Goal: Information Seeking & Learning: Compare options

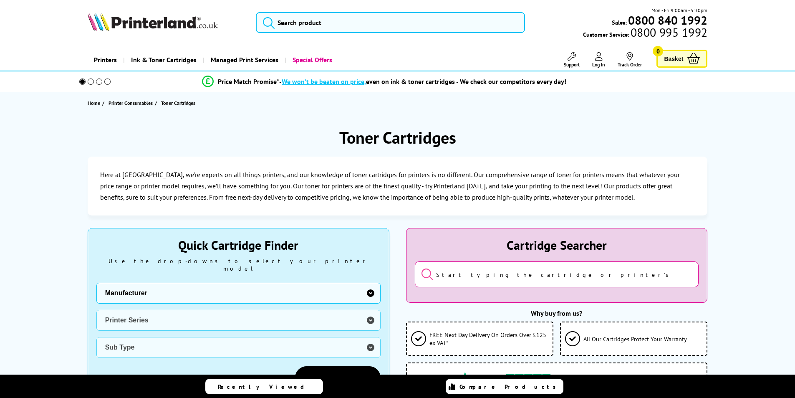
drag, startPoint x: 0, startPoint y: 0, endPoint x: 174, endPoint y: 282, distance: 331.0
click at [174, 283] on select "Manufacturer Brother Canon Cubify Dell Dymo Epson HP Kodak Konica Minolta Kyoce…" at bounding box center [238, 293] width 284 height 21
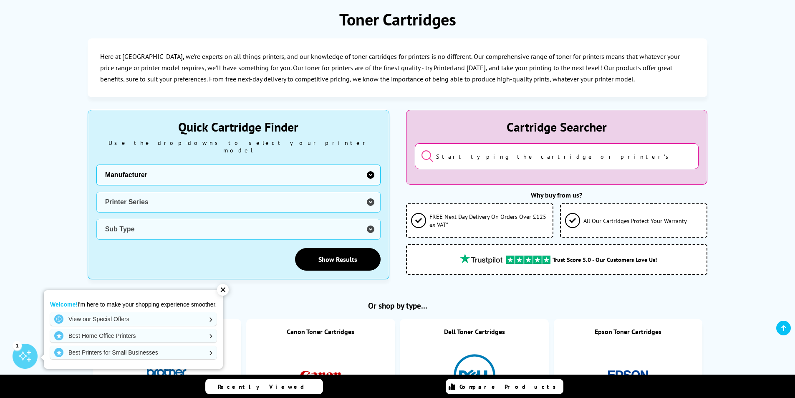
scroll to position [125, 0]
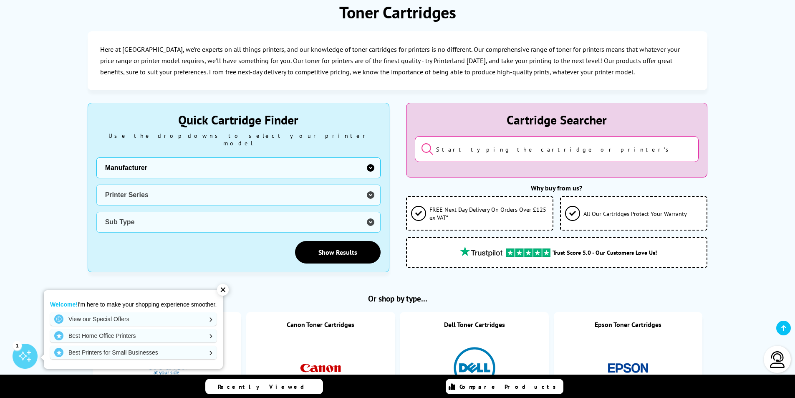
click at [254, 163] on select "Manufacturer Brother Canon Cubify Dell Dymo Epson HP Kodak Konica Minolta Kyoce…" at bounding box center [238, 167] width 284 height 21
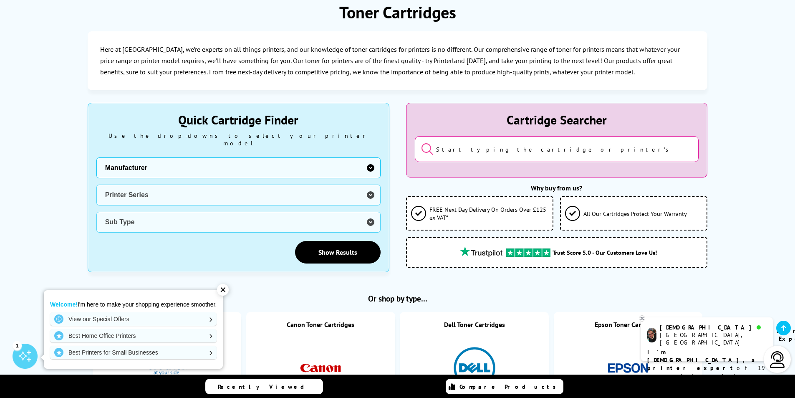
select select "13815"
click at [96, 157] on select "Manufacturer Brother Canon Cubify Dell Dymo Epson HP Kodak Konica Minolta Kyoce…" at bounding box center [238, 167] width 284 height 21
click at [134, 191] on select "Printer Series B Series C Series Colorqube Series Colour Series DocuPrint Serie…" at bounding box center [238, 195] width 284 height 21
select select "33384"
click at [96, 185] on select "Printer Series B Series C Series Colorqube Series Colour Series DocuPrint Serie…" at bounding box center [238, 195] width 284 height 21
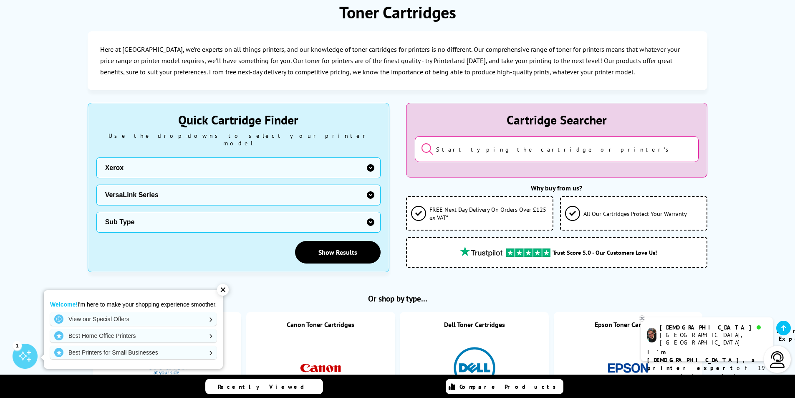
click at [131, 217] on select "Sub Type Xerox VersaLink B400 Xerox VersaLink B405 Xerox VersaLink B415 Xerox V…" at bounding box center [238, 222] width 284 height 21
select select "34793"
click at [96, 212] on select "Sub Type Xerox VersaLink B400 Xerox VersaLink B405 Xerox VersaLink B415 Xerox V…" at bounding box center [238, 222] width 284 height 21
click at [334, 243] on link "Show Results" at bounding box center [338, 252] width 86 height 23
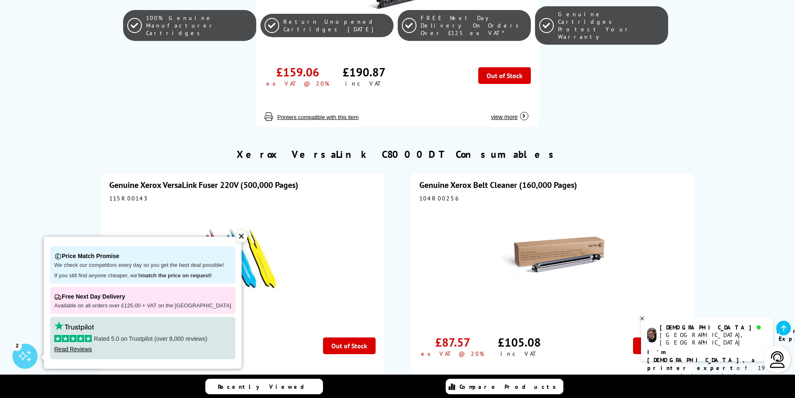
scroll to position [2046, 0]
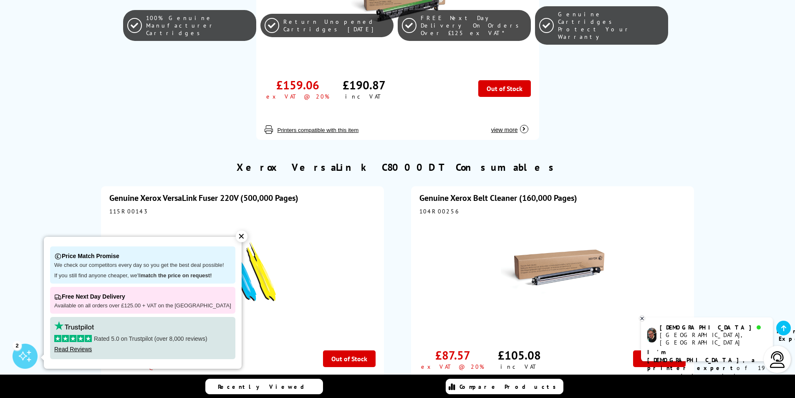
click at [251, 207] on div "115R00143" at bounding box center [242, 211] width 266 height 8
click at [251, 192] on link "Genuine Xerox VersaLink Fuser 220V (500,000 Pages)" at bounding box center [203, 197] width 189 height 11
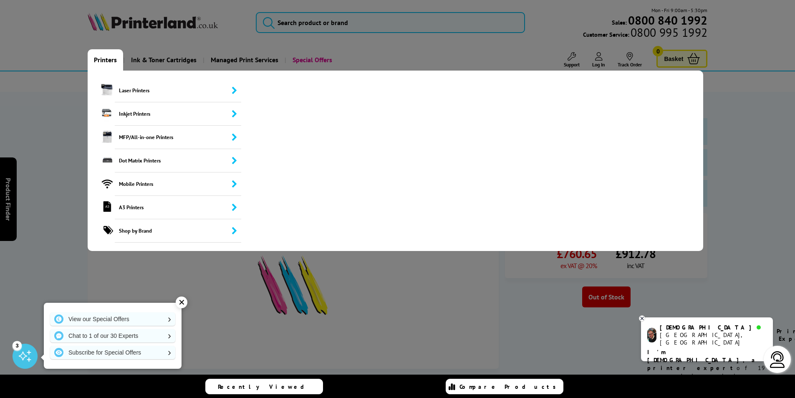
click at [108, 61] on link "Printers" at bounding box center [105, 59] width 35 height 21
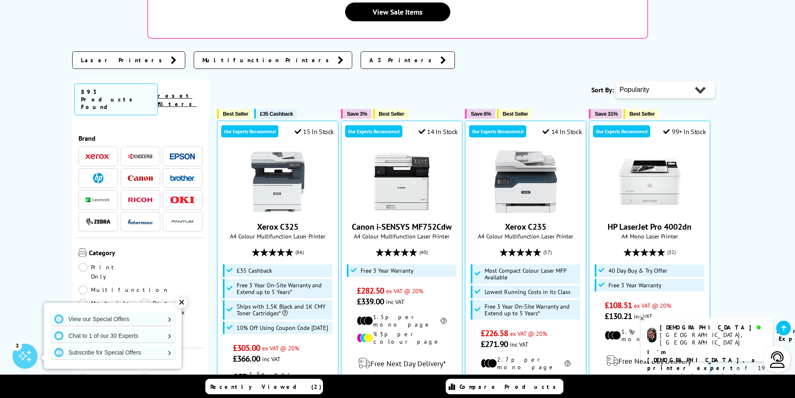
click at [109, 151] on span at bounding box center [98, 156] width 25 height 10
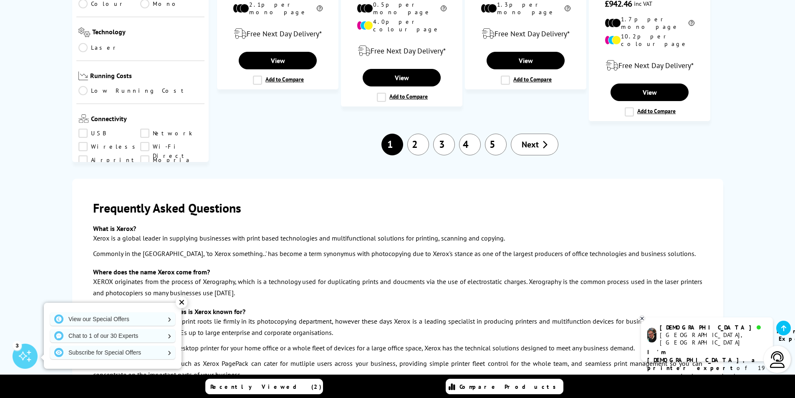
scroll to position [1002, 0]
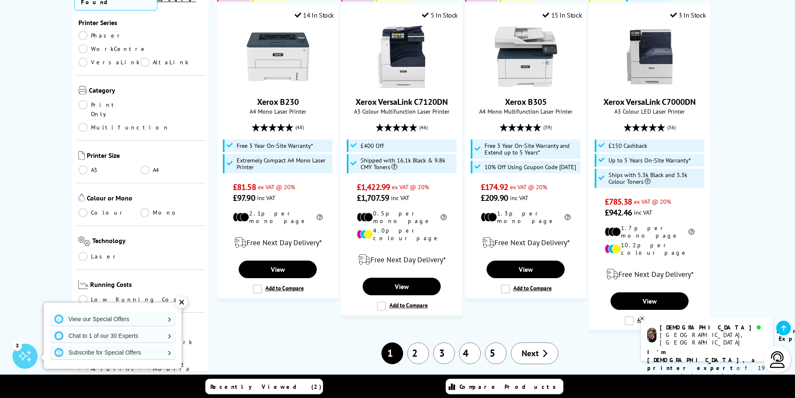
click at [531, 348] on span "Next" at bounding box center [530, 353] width 17 height 11
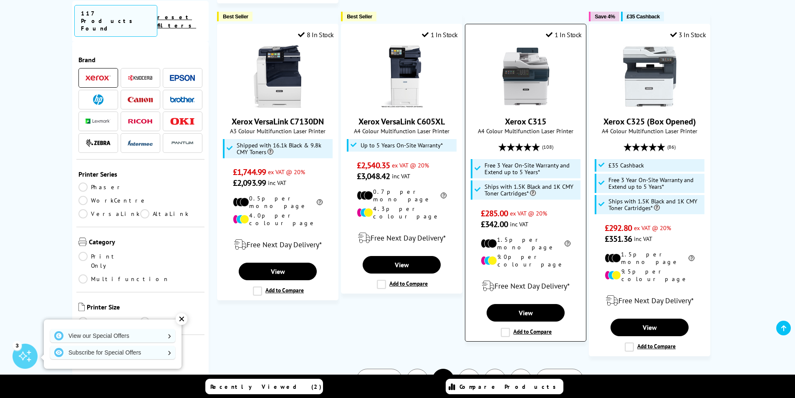
scroll to position [960, 0]
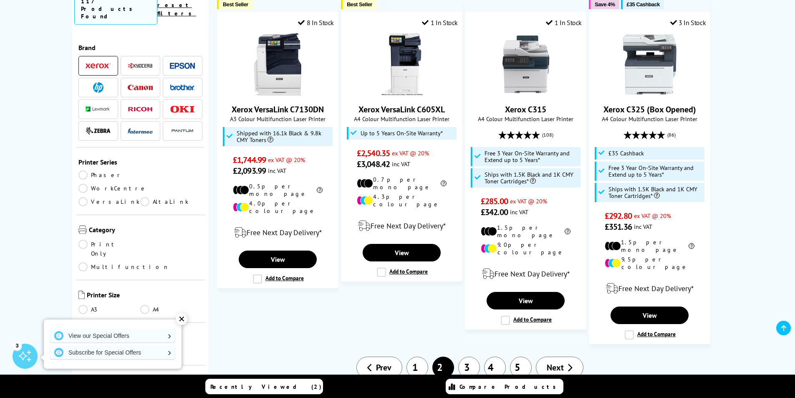
click at [550, 362] on span "Next" at bounding box center [555, 367] width 17 height 11
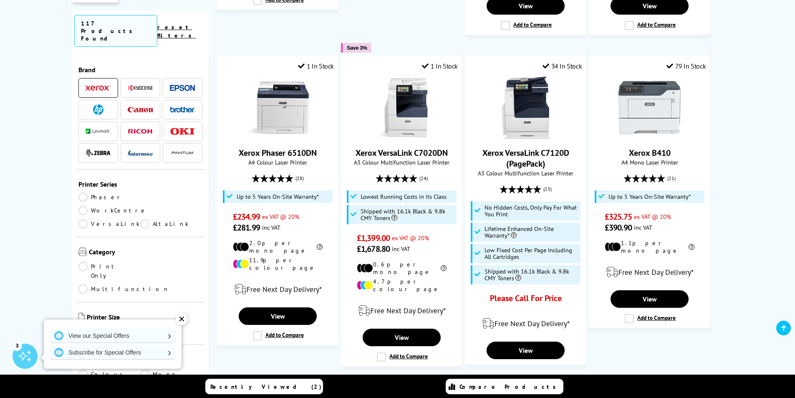
scroll to position [960, 0]
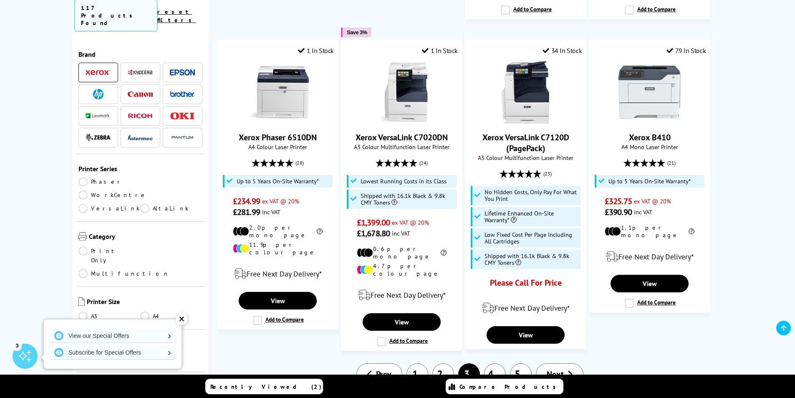
click at [571, 370] on icon at bounding box center [569, 374] width 5 height 8
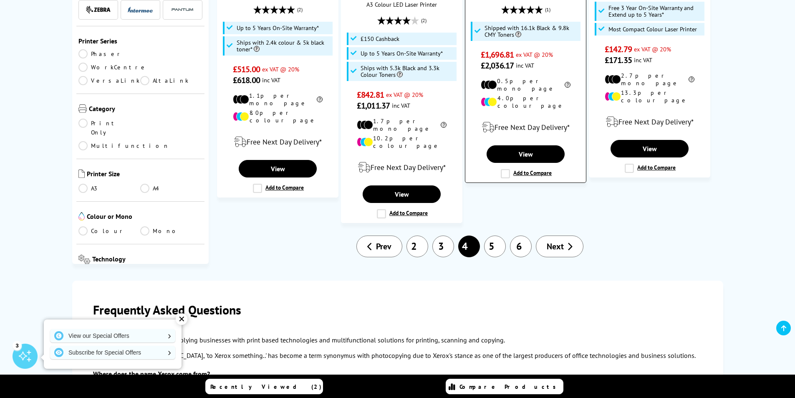
scroll to position [1127, 0]
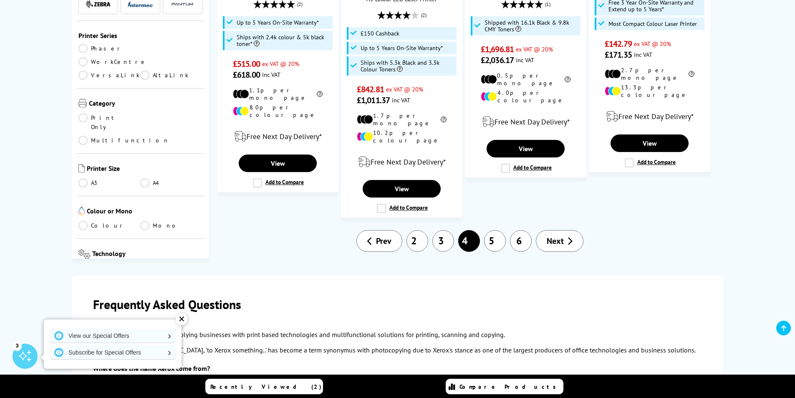
click at [554, 235] on span "Next" at bounding box center [555, 240] width 17 height 11
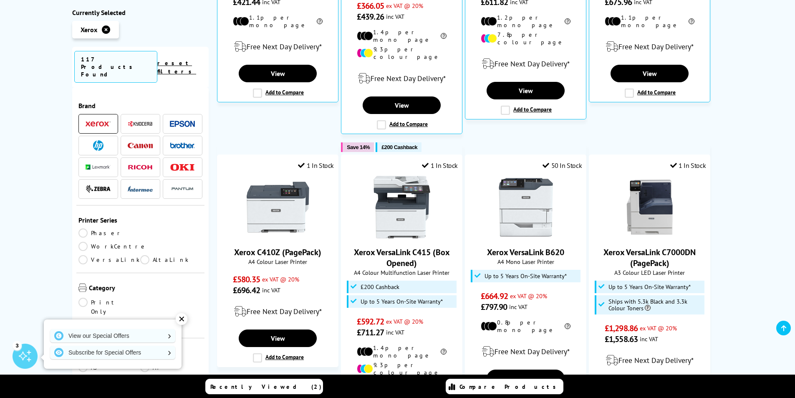
scroll to position [459, 0]
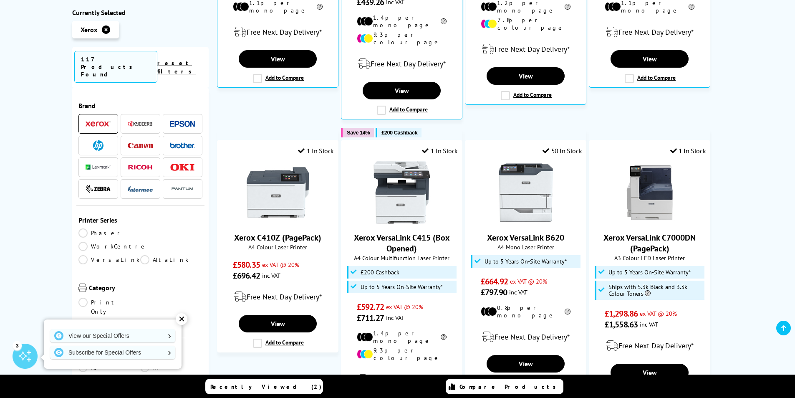
click at [85, 255] on link "VersaLink" at bounding box center [109, 259] width 62 height 9
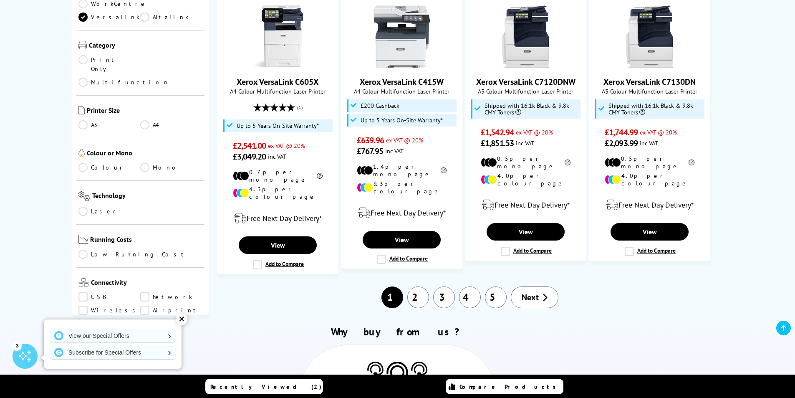
scroll to position [1044, 0]
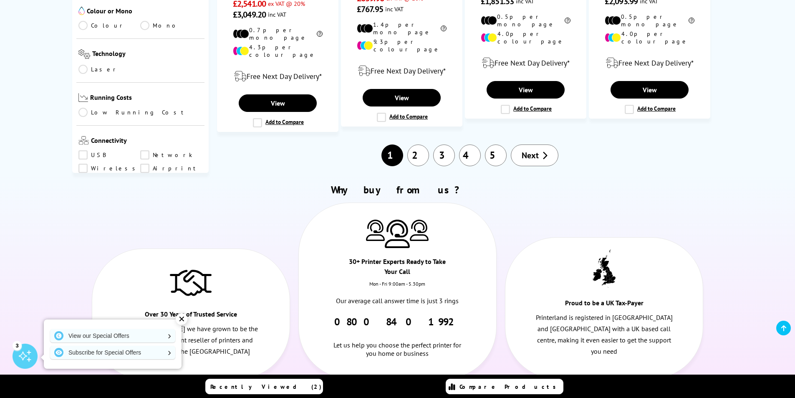
click at [496, 144] on link "5" at bounding box center [496, 155] width 22 height 22
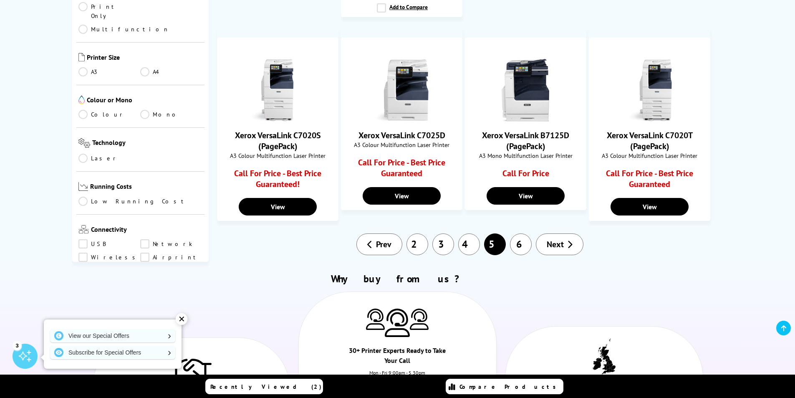
scroll to position [710, 0]
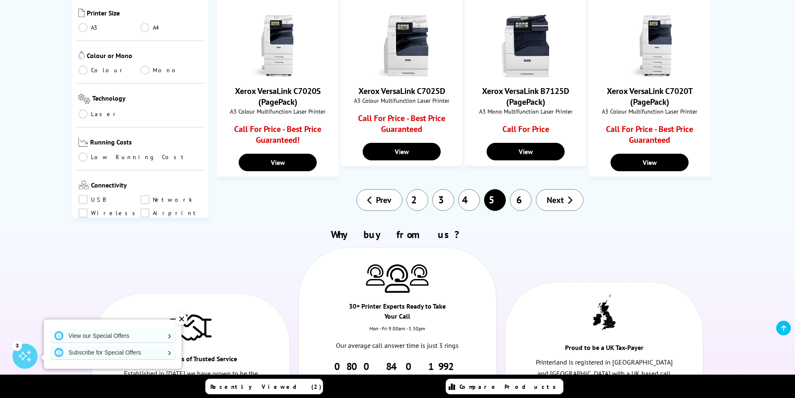
click at [562, 195] on span "Next" at bounding box center [555, 200] width 17 height 11
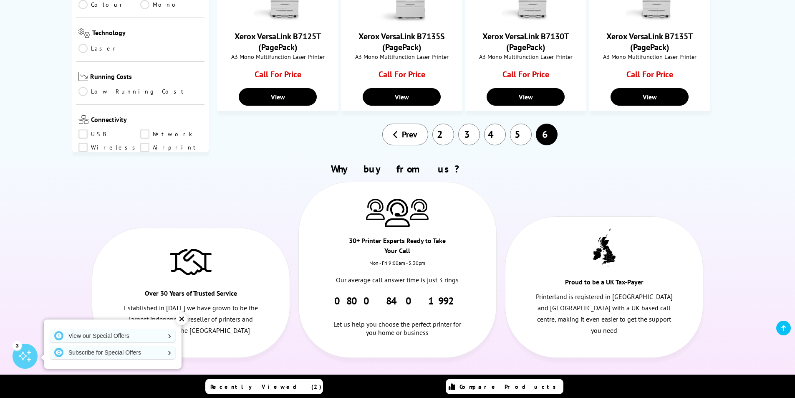
scroll to position [668, 0]
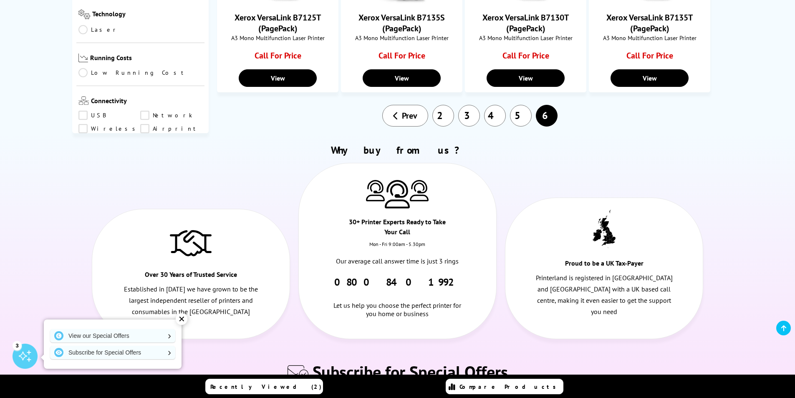
click at [516, 116] on link "5" at bounding box center [521, 116] width 22 height 22
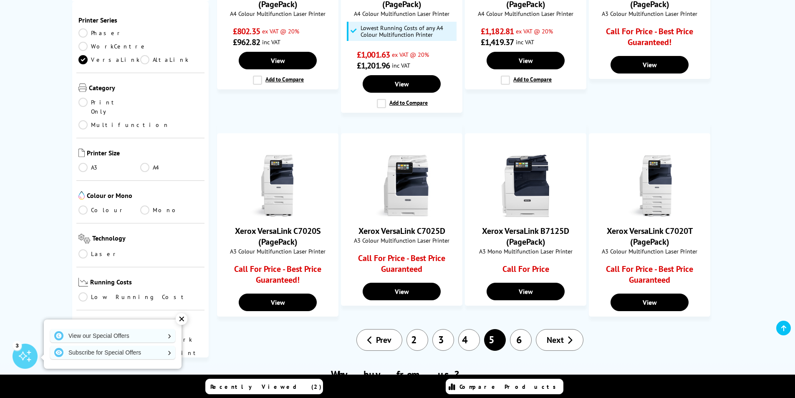
scroll to position [584, 0]
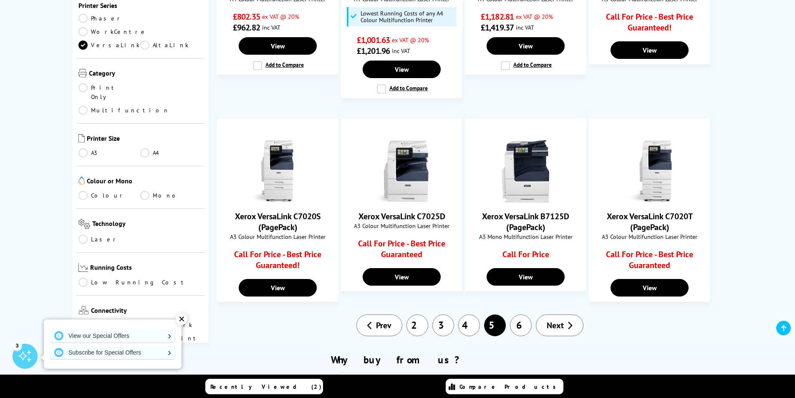
click at [465, 321] on link "4" at bounding box center [469, 325] width 22 height 22
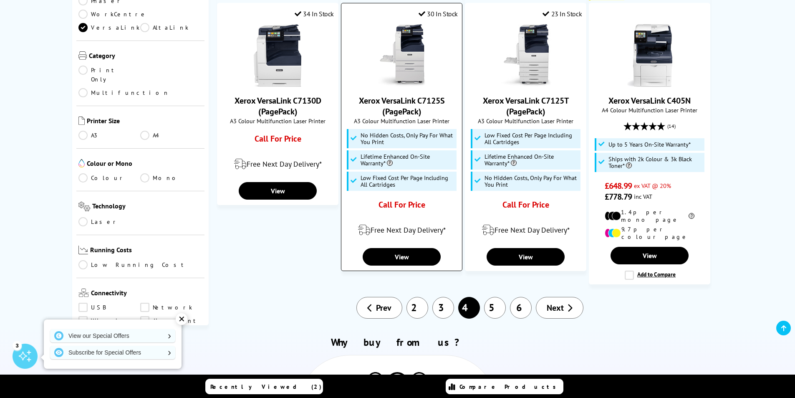
scroll to position [793, 0]
click at [444, 296] on link "3" at bounding box center [444, 307] width 22 height 22
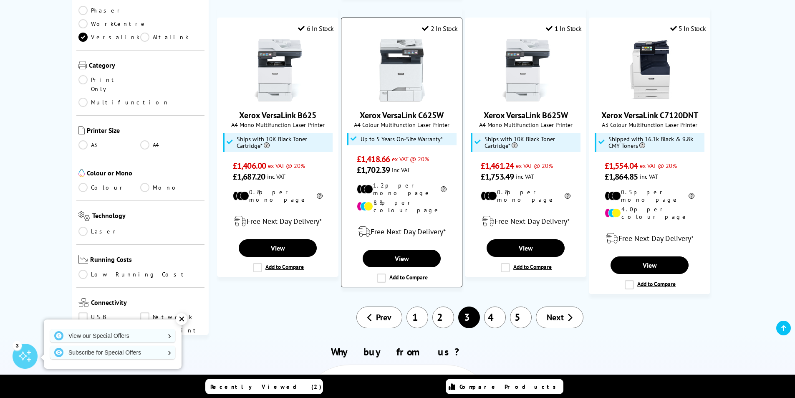
scroll to position [877, 0]
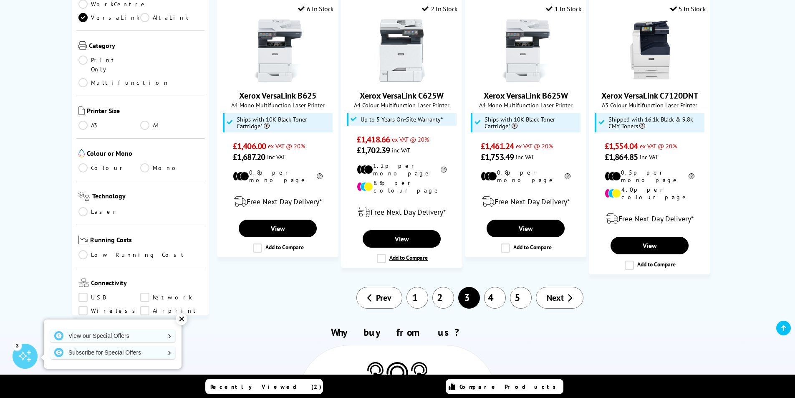
click at [443, 287] on link "2" at bounding box center [444, 298] width 22 height 22
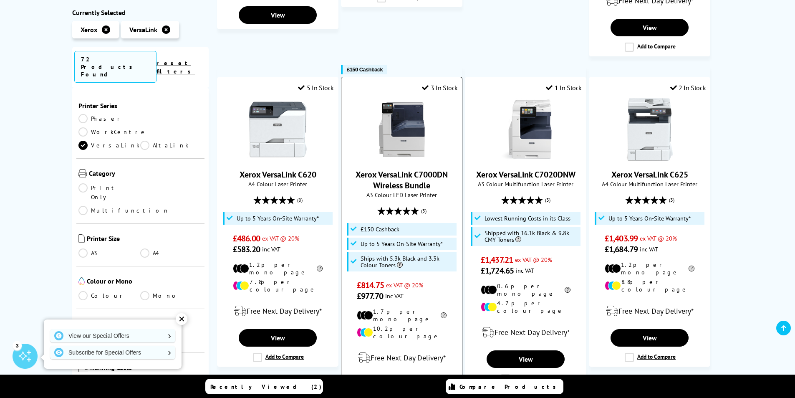
scroll to position [877, 0]
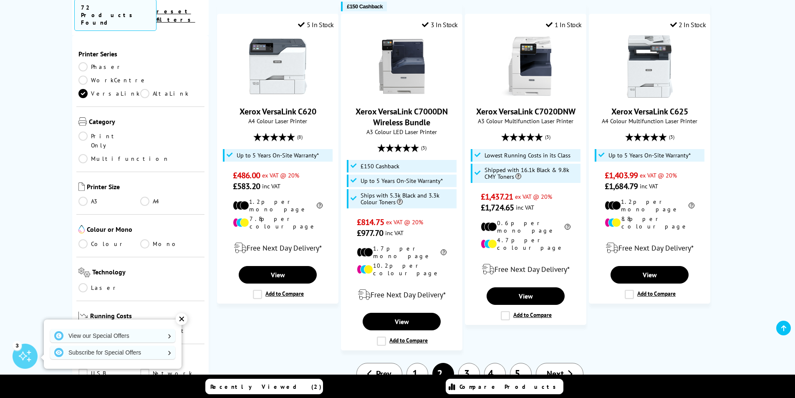
click at [419, 363] on link "1" at bounding box center [418, 374] width 22 height 22
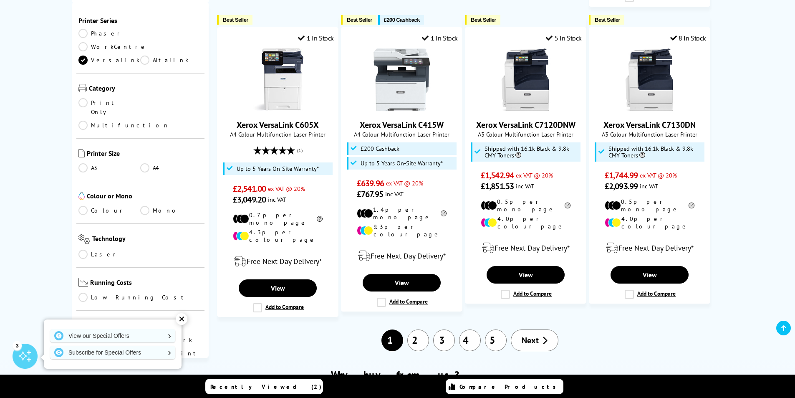
scroll to position [751, 0]
